Goal: Find specific fact: Find specific fact

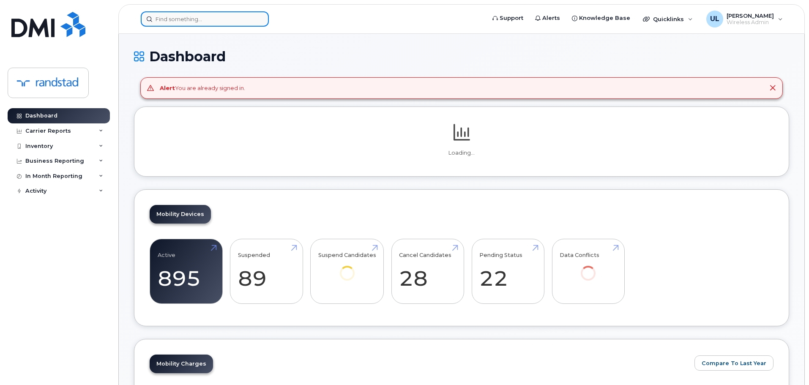
click at [226, 25] on input at bounding box center [205, 18] width 128 height 15
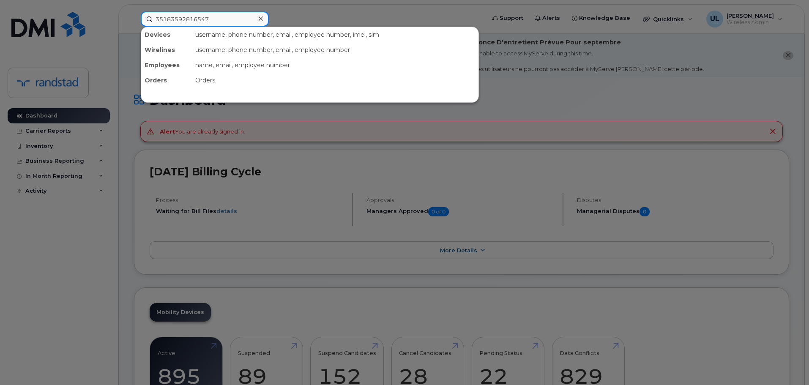
type input "351835928165475"
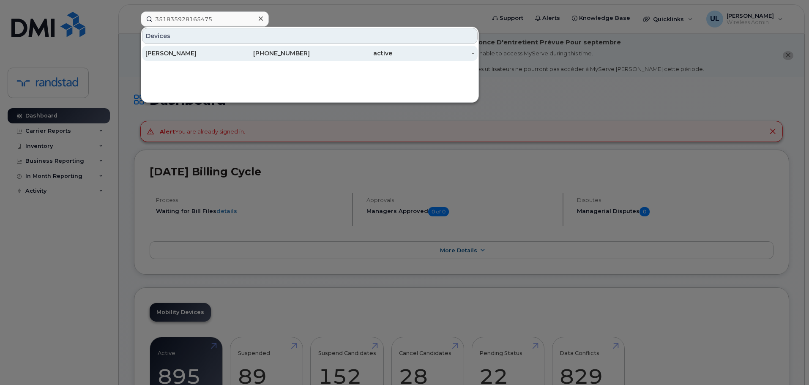
click at [243, 53] on div "[PHONE_NUMBER]" at bounding box center [269, 53] width 82 height 8
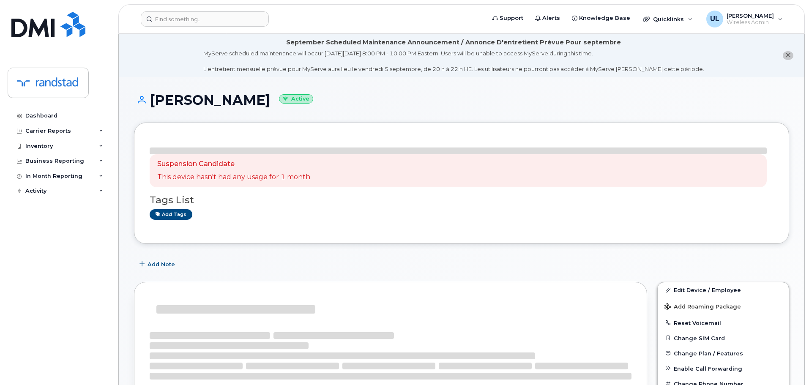
click at [192, 99] on h1 "[PERSON_NAME] Active" at bounding box center [462, 100] width 656 height 15
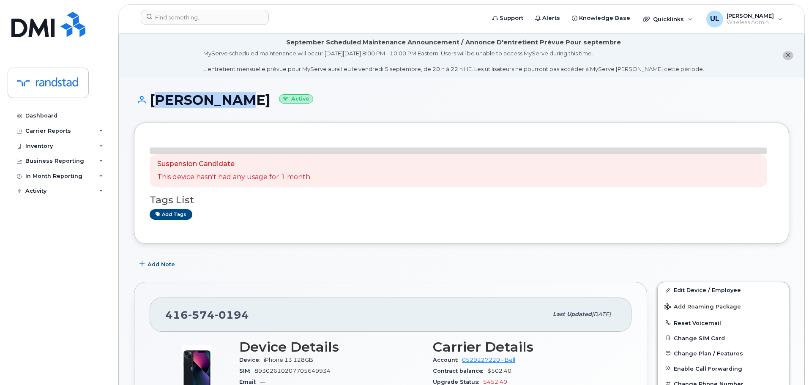
click at [192, 99] on h1 "[PERSON_NAME] Active" at bounding box center [462, 100] width 656 height 15
copy h1 "[PERSON_NAME]"
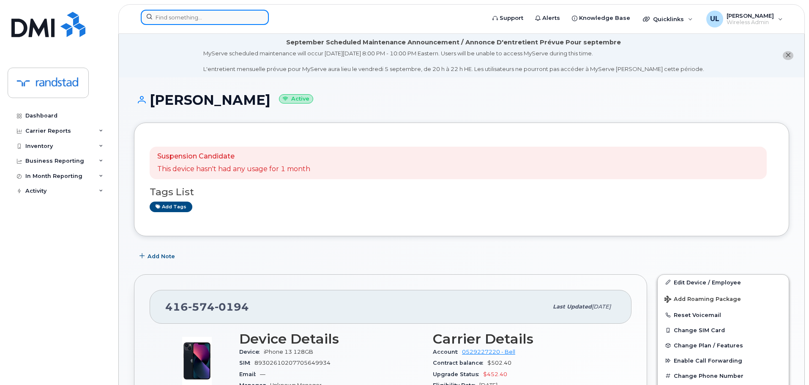
click at [203, 18] on input at bounding box center [205, 17] width 128 height 15
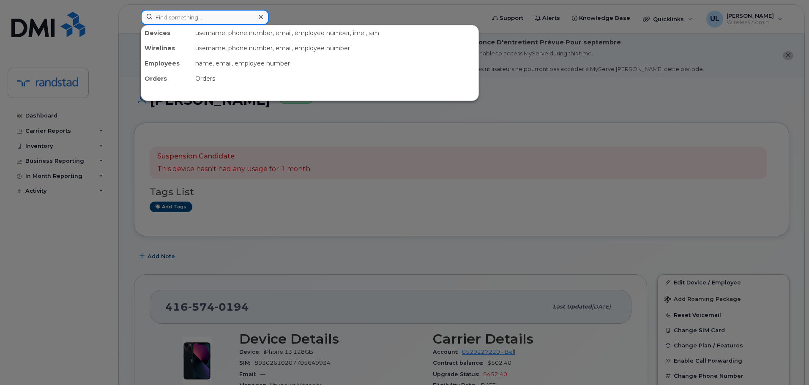
paste input "[PERSON_NAME]"
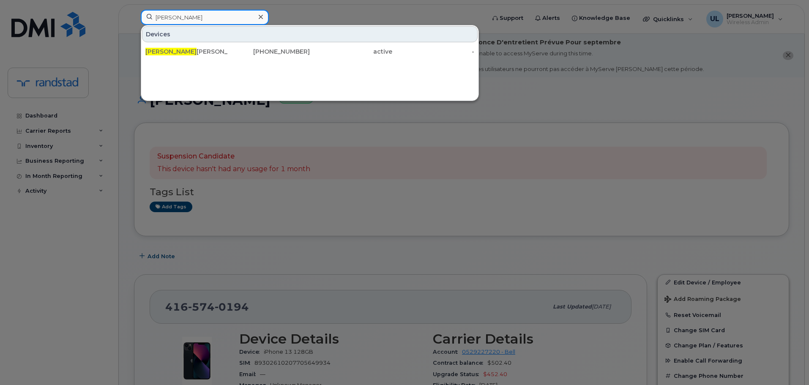
type input "[PERSON_NAME]"
click at [272, 229] on div at bounding box center [404, 192] width 809 height 385
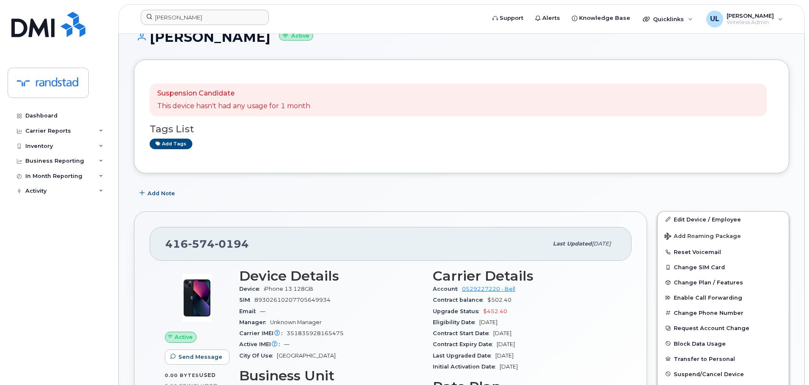
scroll to position [169, 0]
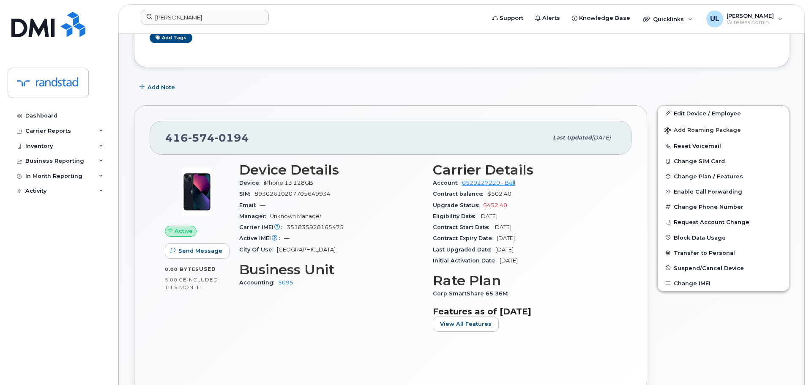
click at [320, 228] on span "351835928165475" at bounding box center [315, 227] width 57 height 6
